Goal: Navigation & Orientation: Find specific page/section

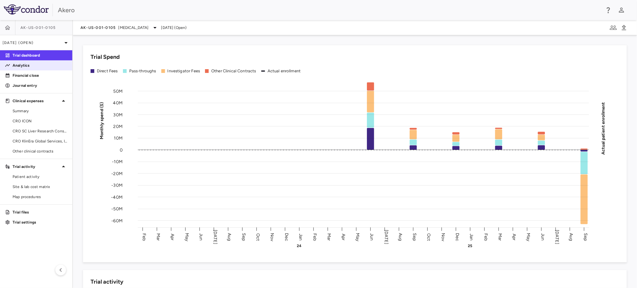
click at [39, 66] on p "Analytics" at bounding box center [40, 66] width 55 height 6
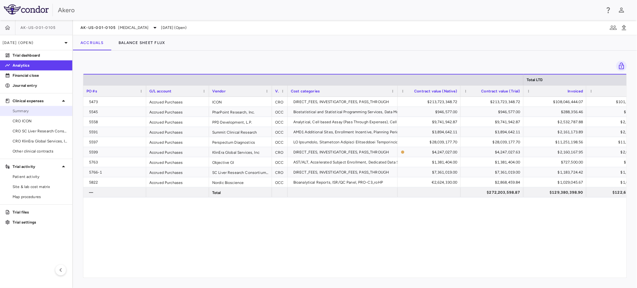
click at [45, 110] on span "Summary" at bounding box center [40, 111] width 55 height 6
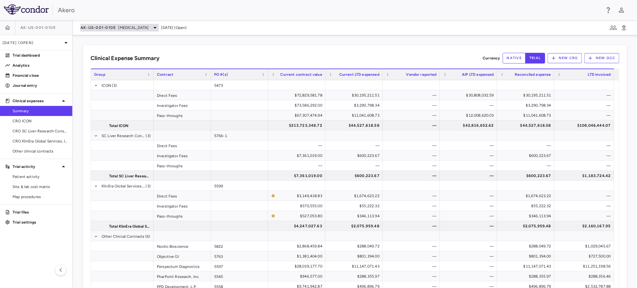
click at [142, 25] on span "[MEDICAL_DATA]" at bounding box center [133, 28] width 30 height 6
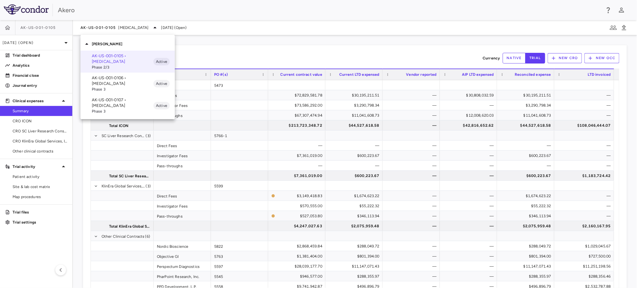
click at [106, 108] on span "Phase 3" at bounding box center [123, 111] width 62 height 6
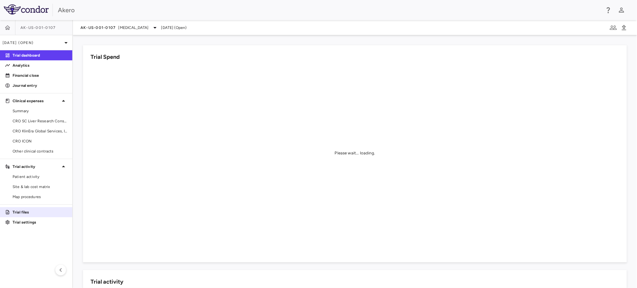
click at [34, 214] on p "Trial files" at bounding box center [40, 212] width 55 height 6
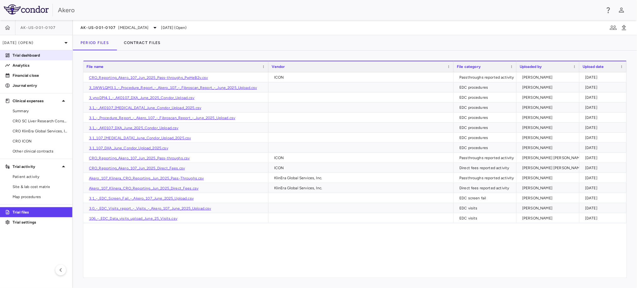
click at [30, 54] on p "Trial dashboard" at bounding box center [40, 55] width 55 height 6
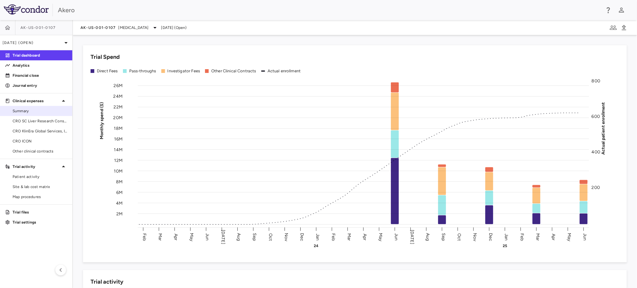
click at [35, 109] on span "Summary" at bounding box center [40, 111] width 55 height 6
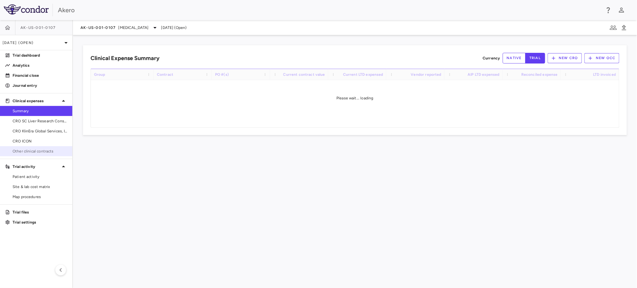
click at [20, 151] on span "Other clinical contracts" at bounding box center [40, 151] width 55 height 6
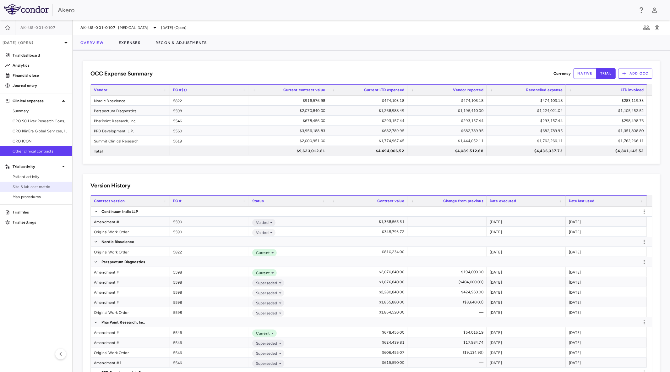
click at [16, 186] on span "Site & lab cost matrix" at bounding box center [40, 187] width 55 height 6
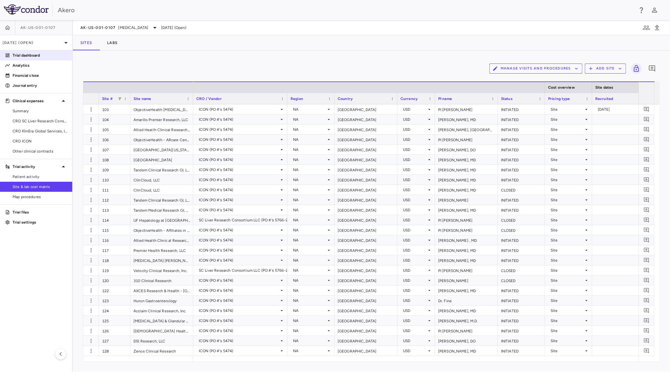
click at [34, 51] on link "Trial dashboard" at bounding box center [36, 55] width 72 height 9
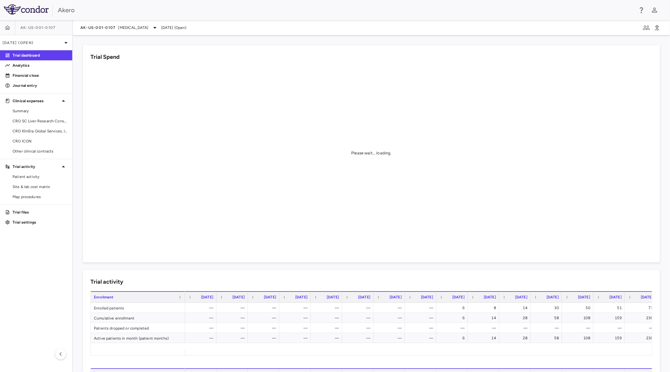
click at [23, 10] on img at bounding box center [26, 9] width 45 height 10
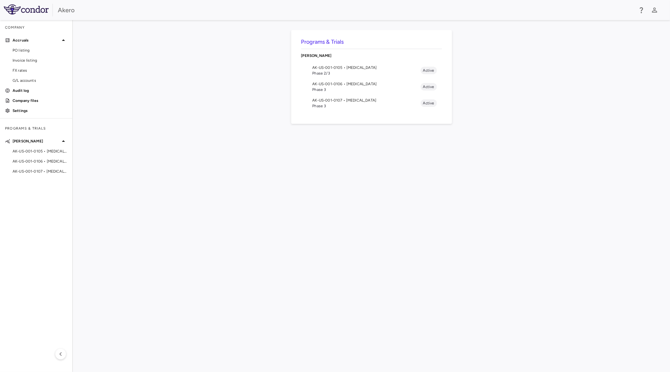
click at [33, 13] on img at bounding box center [26, 9] width 45 height 10
click at [19, 13] on img at bounding box center [26, 9] width 45 height 10
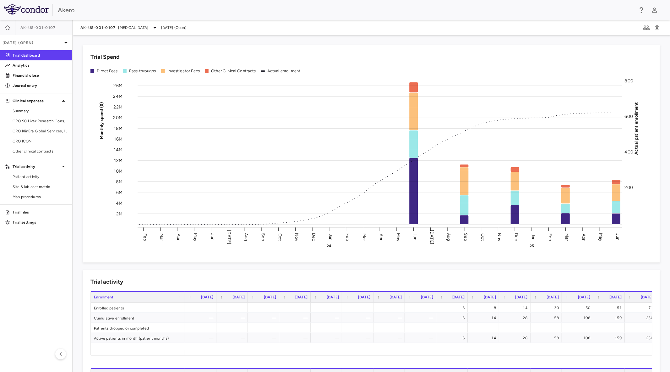
click at [216, 40] on div "Trial Spend Direct Fees Pass-throughs Investigator Fees Other Clinical Contract…" at bounding box center [367, 150] width 585 height 225
click at [273, 13] on div "Akero" at bounding box center [346, 9] width 576 height 9
click at [27, 174] on span "Patient activity" at bounding box center [40, 177] width 55 height 6
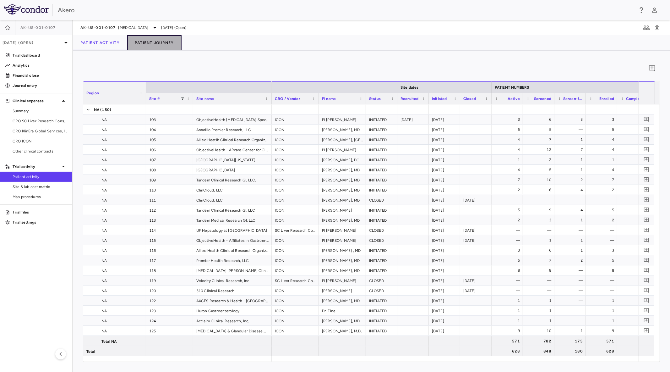
click at [148, 41] on button "Patient Journey" at bounding box center [154, 42] width 54 height 15
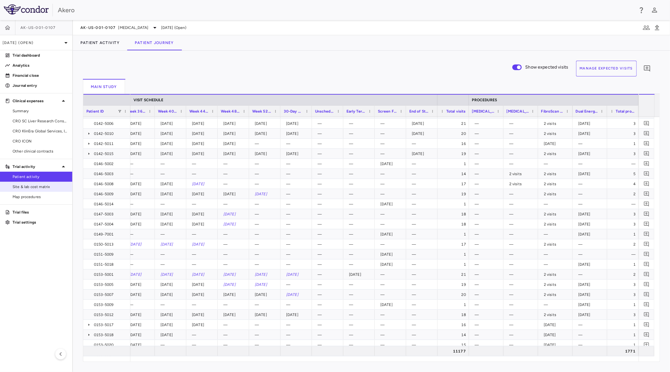
click at [46, 187] on span "Site & lab cost matrix" at bounding box center [40, 187] width 55 height 6
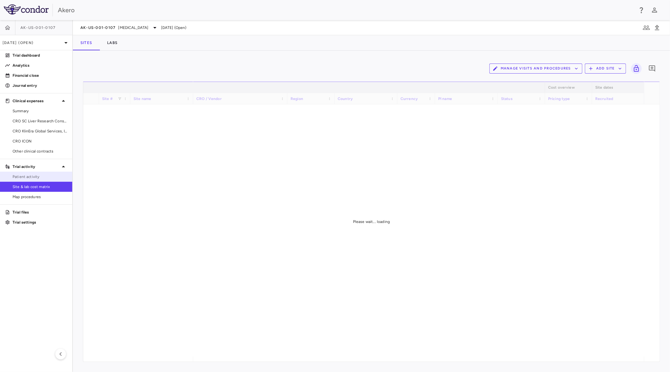
click at [41, 177] on span "Patient activity" at bounding box center [40, 177] width 55 height 6
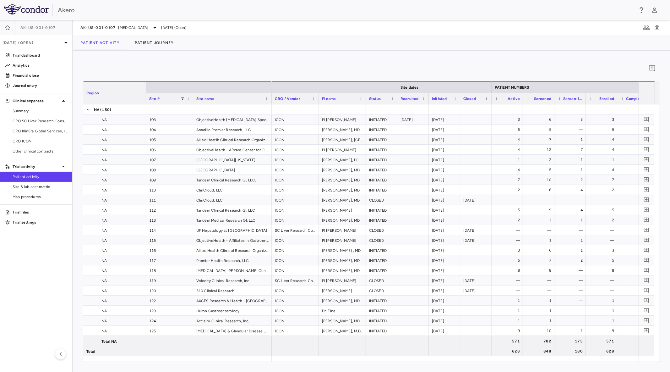
click at [0, 31] on link at bounding box center [7, 27] width 15 height 15
click at [148, 43] on button "Patient Journey" at bounding box center [154, 42] width 54 height 15
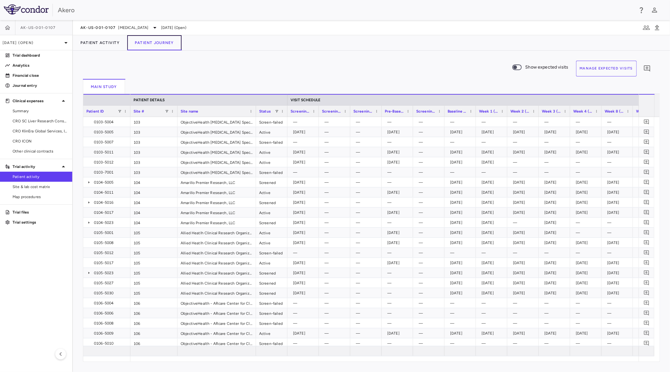
scroll to position [0, 698]
